Goal: Task Accomplishment & Management: Use online tool/utility

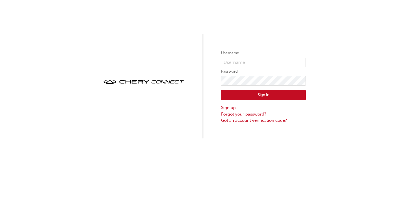
click at [168, 60] on div "Username Password Sign In Sign up Forgot your password? Got an account verifica…" at bounding box center [203, 69] width 407 height 139
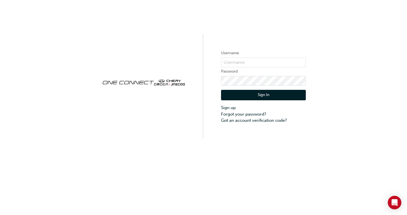
click at [363, 37] on div "Username Password Sign In Sign up Forgot your password? Got an account verifica…" at bounding box center [203, 69] width 407 height 139
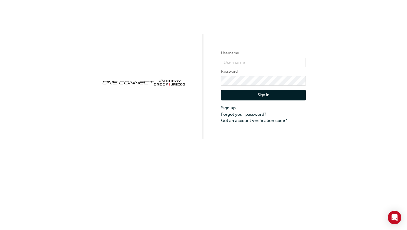
click at [20, 16] on div "Username Password Sign In Sign up Forgot your password? Got an account verifica…" at bounding box center [203, 69] width 407 height 139
click at [278, 12] on div "Username Password Sign In Sign up Forgot your password? Got an account verifica…" at bounding box center [203, 69] width 407 height 139
click at [135, 35] on div "Username Password Sign In Sign up Forgot your password? Got an account verifica…" at bounding box center [203, 69] width 407 height 139
click at [235, 63] on input "text" at bounding box center [263, 63] width 85 height 10
type input "CHAU1277"
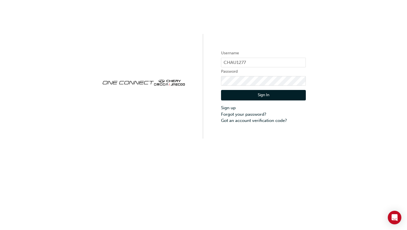
click at [270, 93] on button "Sign In" at bounding box center [263, 95] width 85 height 11
